Goal: Task Accomplishment & Management: Manage account settings

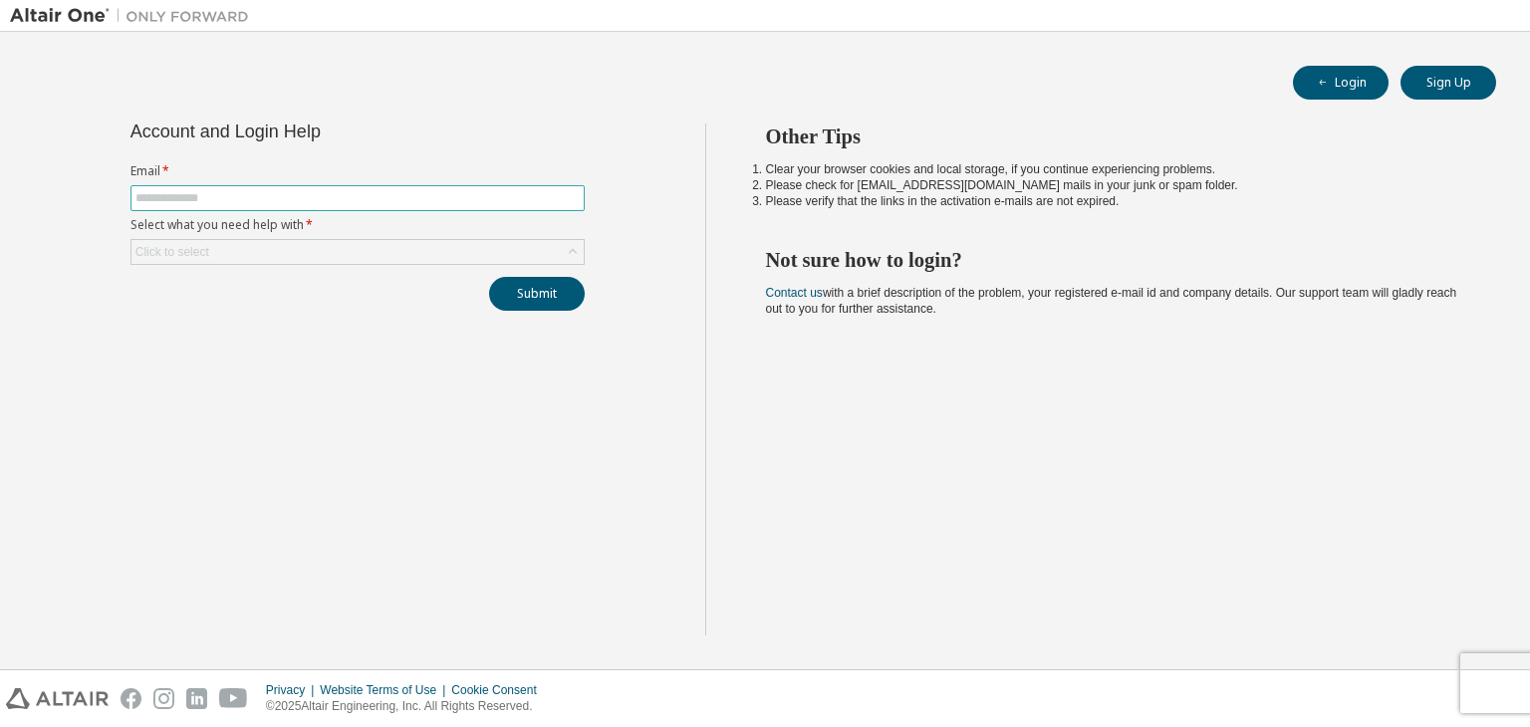
click at [281, 200] on input "text" at bounding box center [358, 198] width 444 height 16
type input "**********"
click at [422, 240] on div "Click to select" at bounding box center [358, 252] width 452 height 24
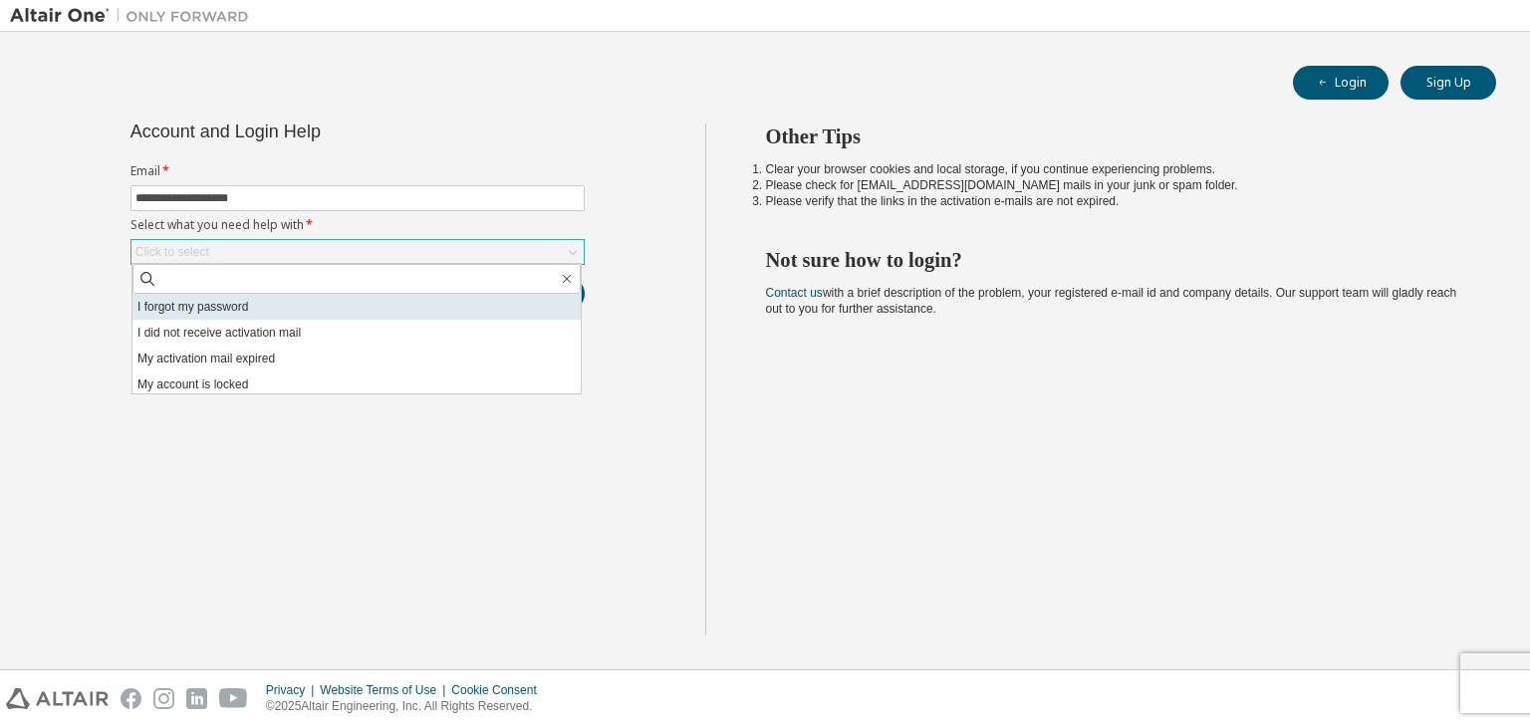
click at [286, 312] on li "I forgot my password" at bounding box center [357, 307] width 448 height 26
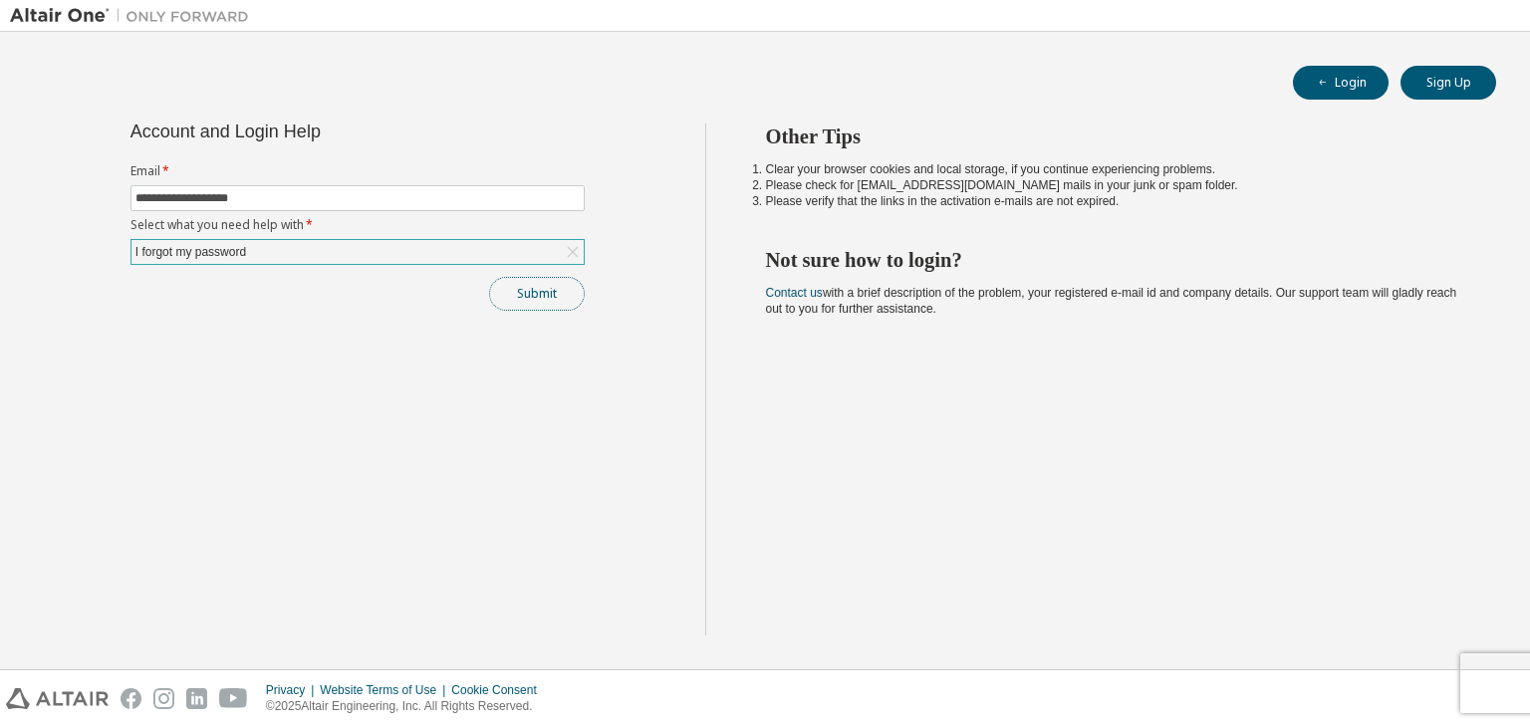
click at [532, 300] on button "Submit" at bounding box center [537, 294] width 96 height 34
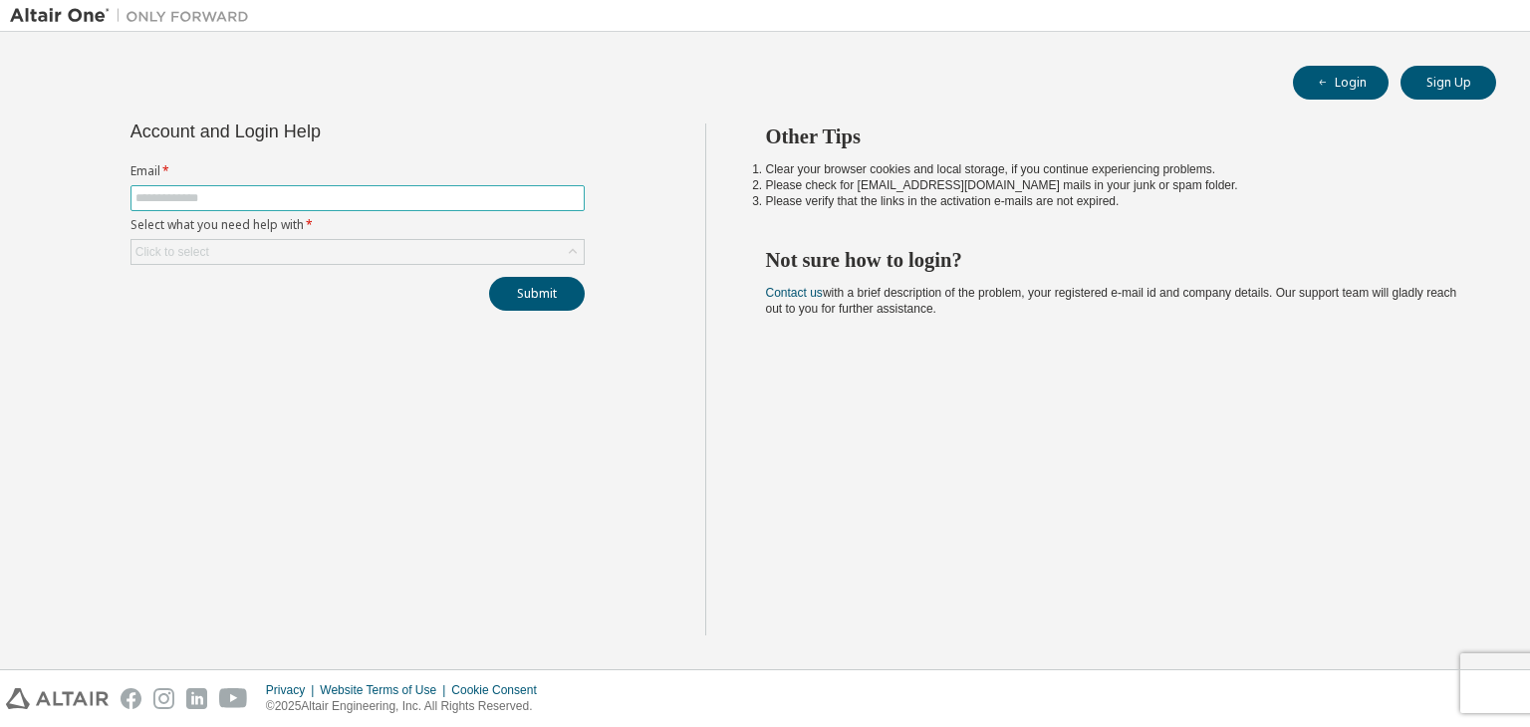
click at [323, 200] on input "text" at bounding box center [358, 198] width 444 height 16
type input "**********"
click at [269, 252] on div "Click to select" at bounding box center [358, 252] width 452 height 24
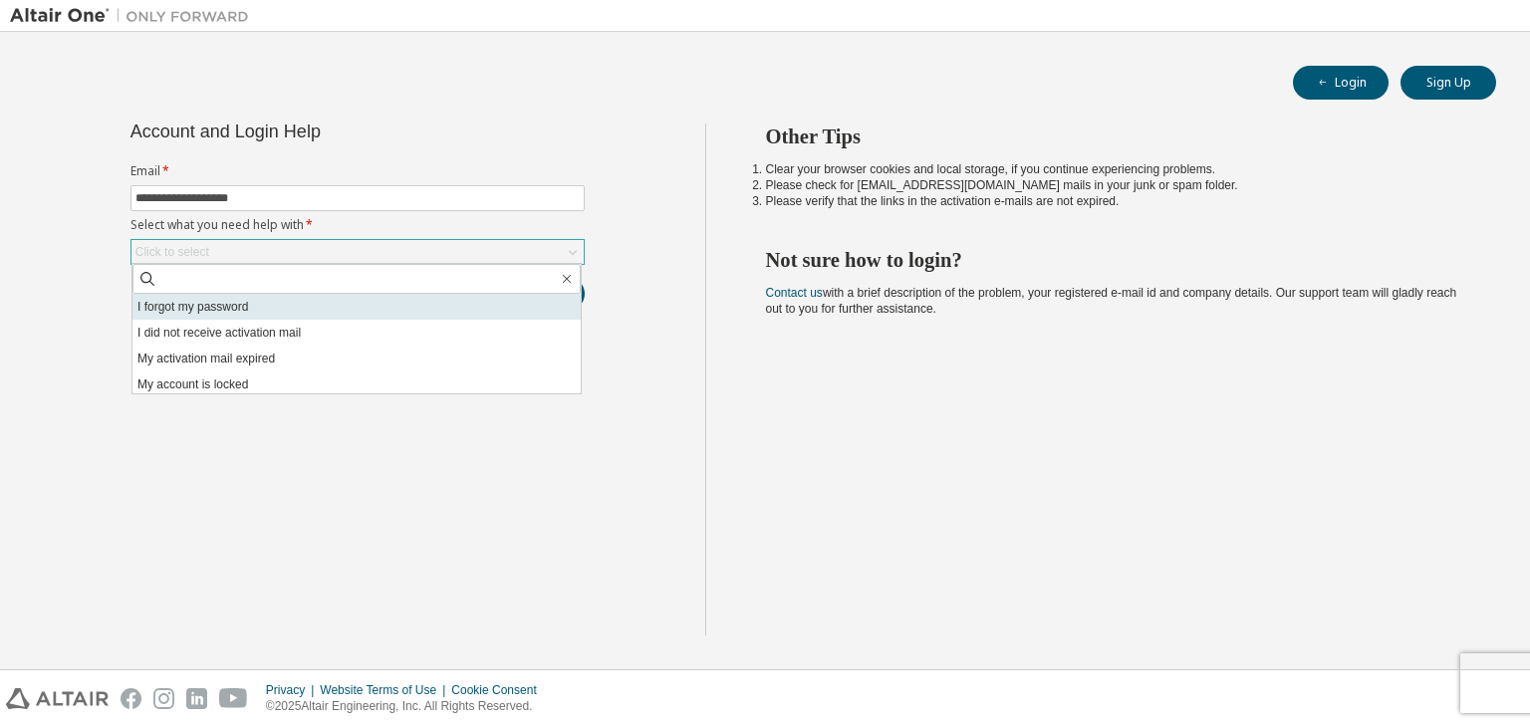
click at [292, 303] on li "I forgot my password" at bounding box center [357, 307] width 448 height 26
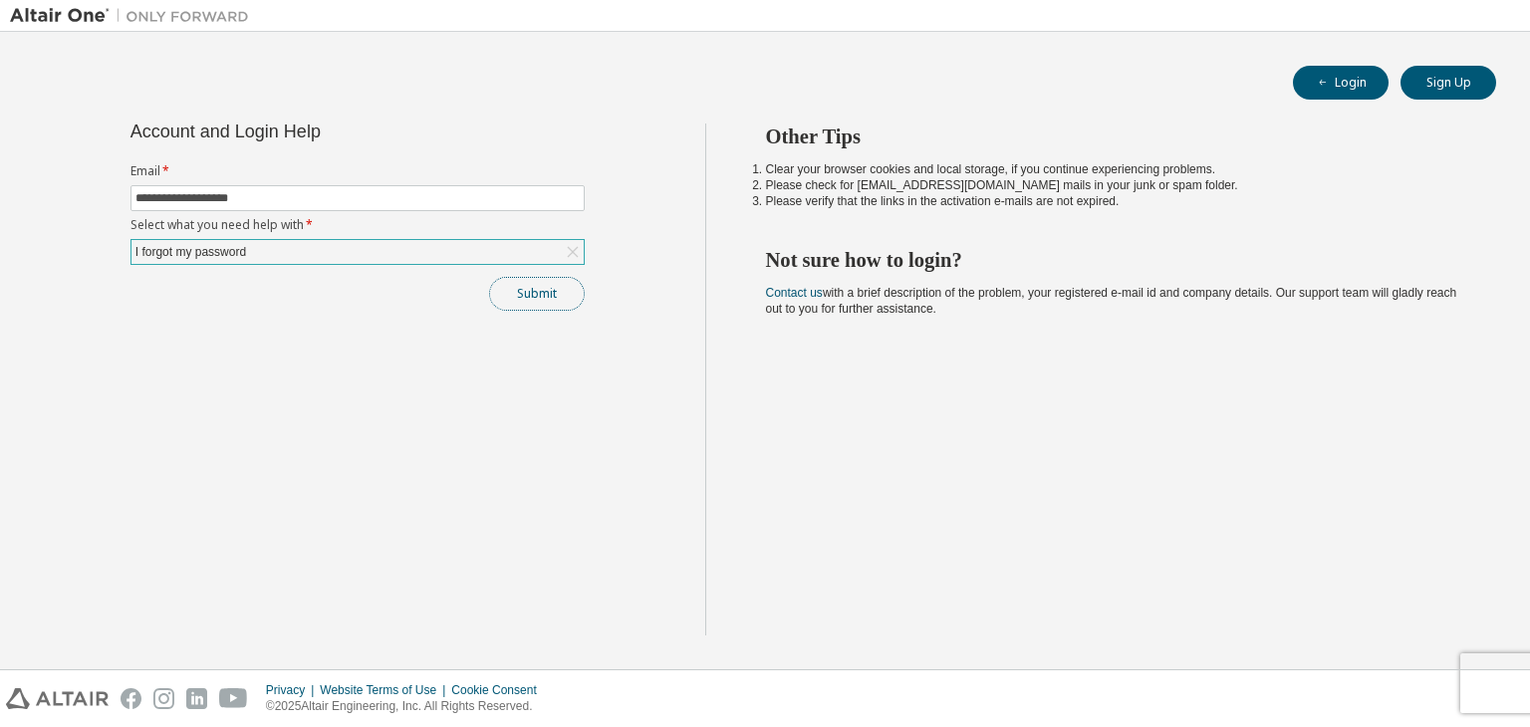
click at [538, 288] on button "Submit" at bounding box center [537, 294] width 96 height 34
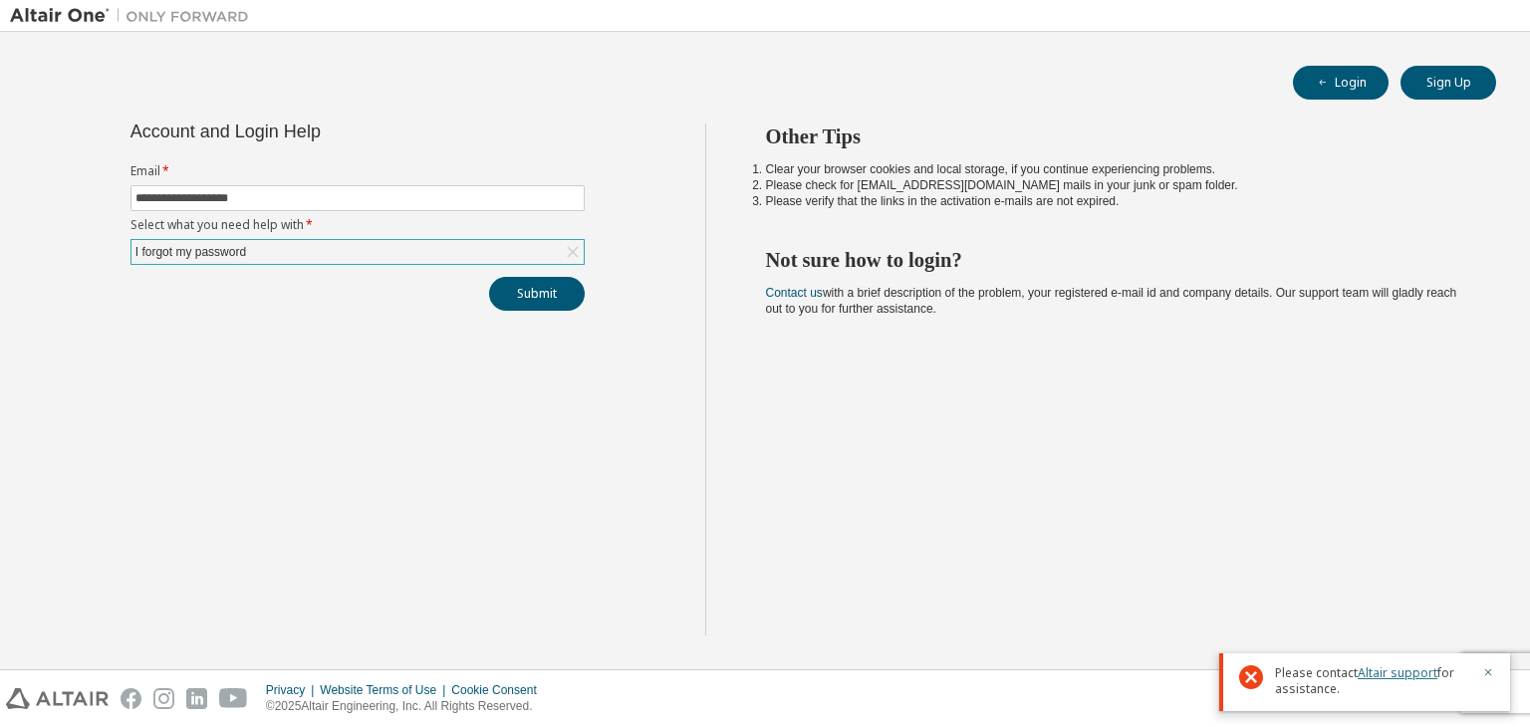
click at [1379, 674] on link "Altair support" at bounding box center [1398, 673] width 80 height 17
click at [1178, 272] on div "Other Tips Clear your browser cookies and local storage, if you continue experi…" at bounding box center [1113, 380] width 816 height 512
click at [1378, 83] on button "Login" at bounding box center [1341, 83] width 96 height 34
